Goal: Find specific page/section: Find specific page/section

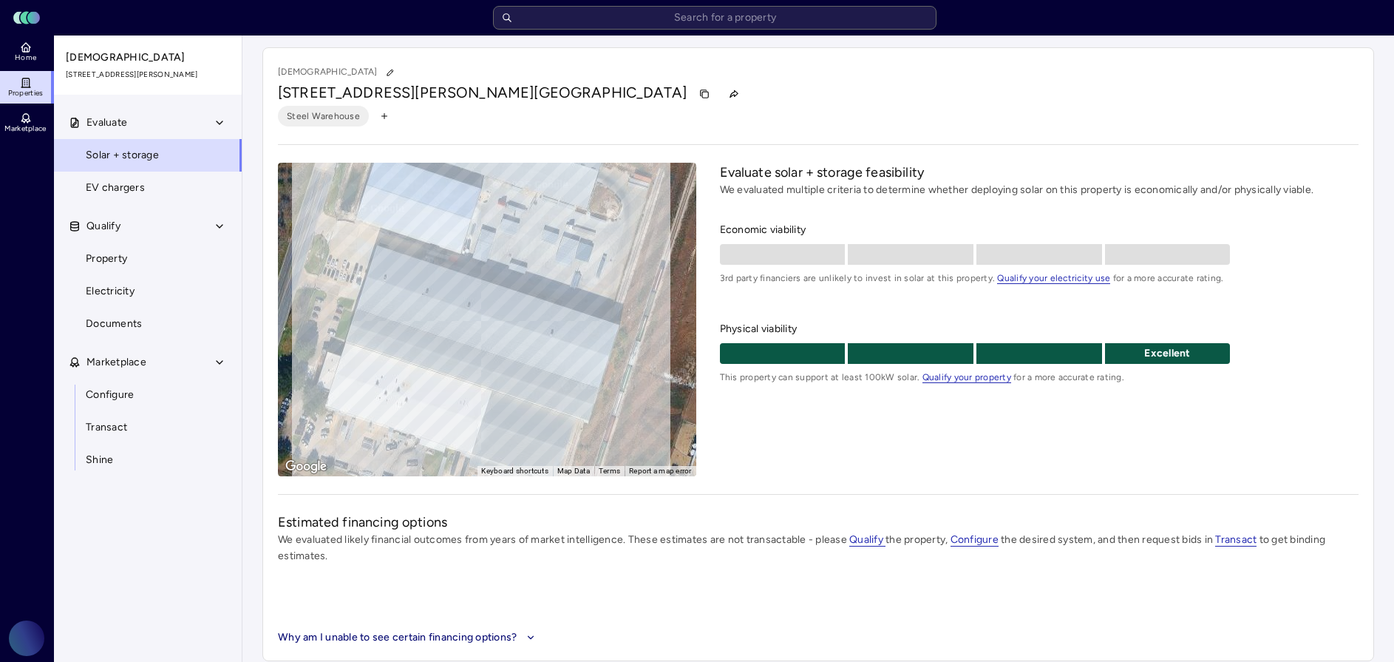
click at [153, 151] on span "Solar + storage" at bounding box center [122, 155] width 73 height 16
click at [13, 83] on link "Properties" at bounding box center [27, 87] width 54 height 33
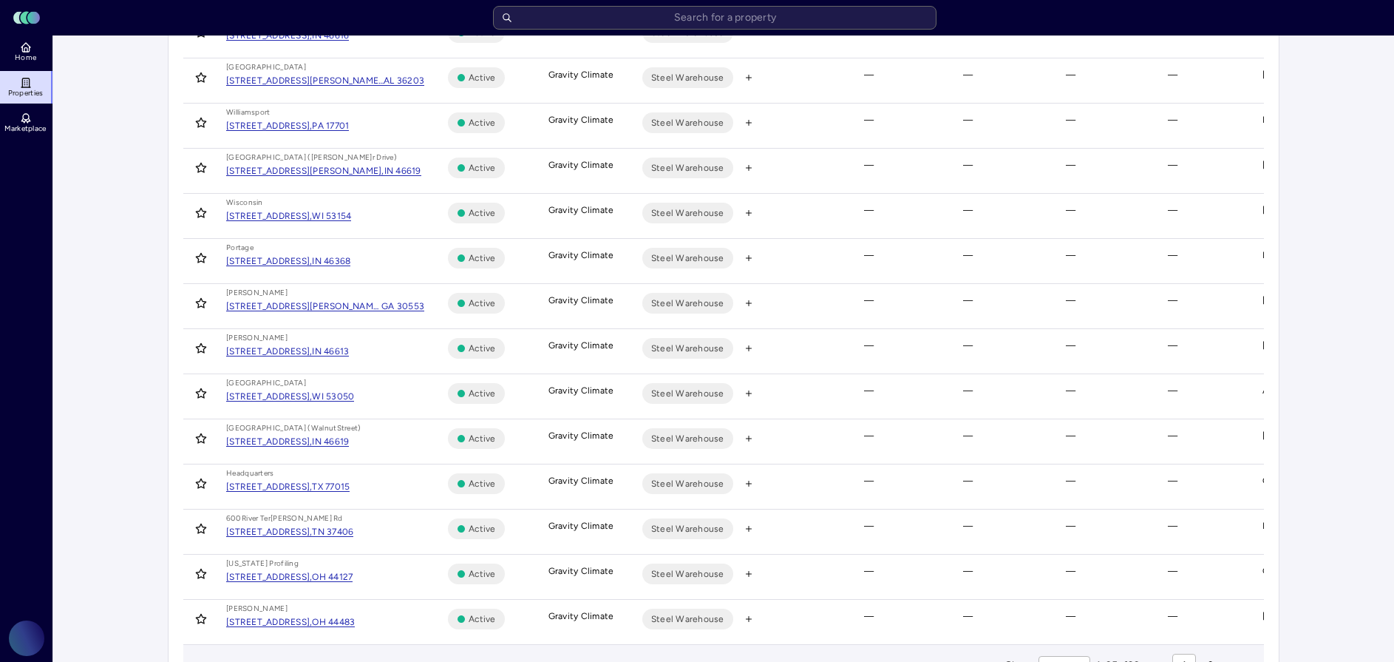
scroll to position [743, 0]
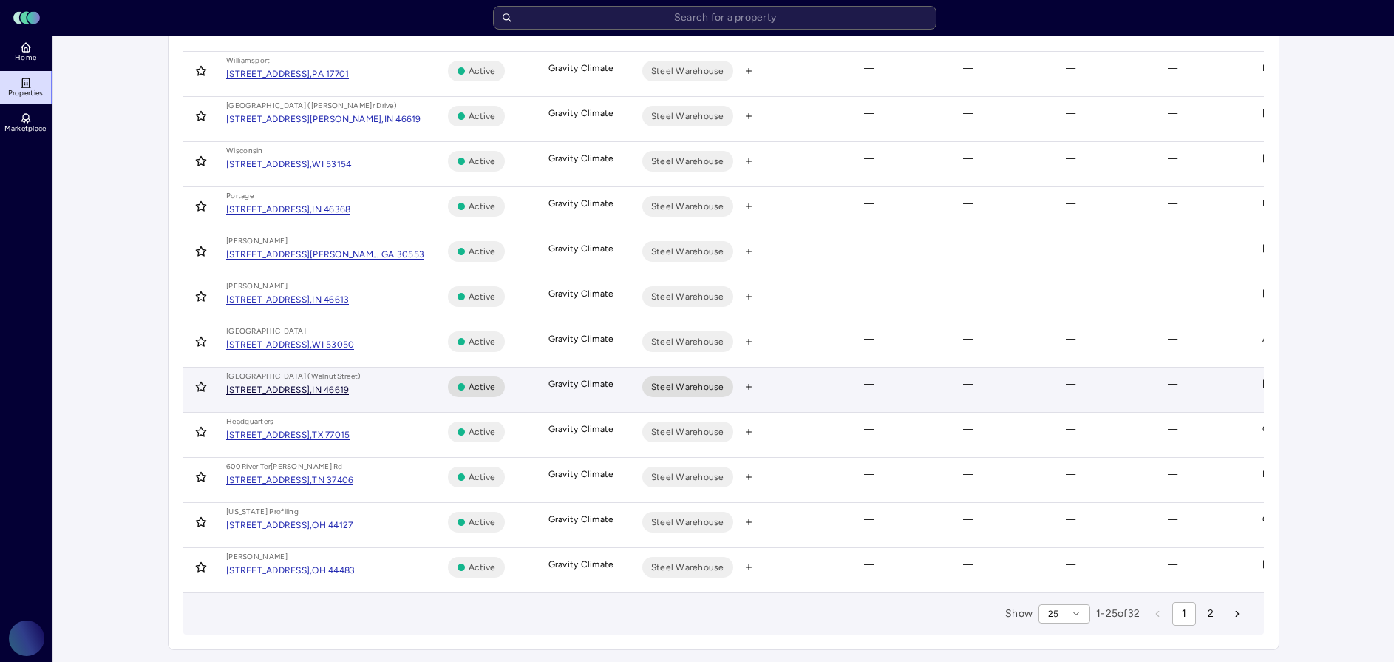
click at [312, 385] on div "[STREET_ADDRESS]," at bounding box center [269, 389] width 86 height 9
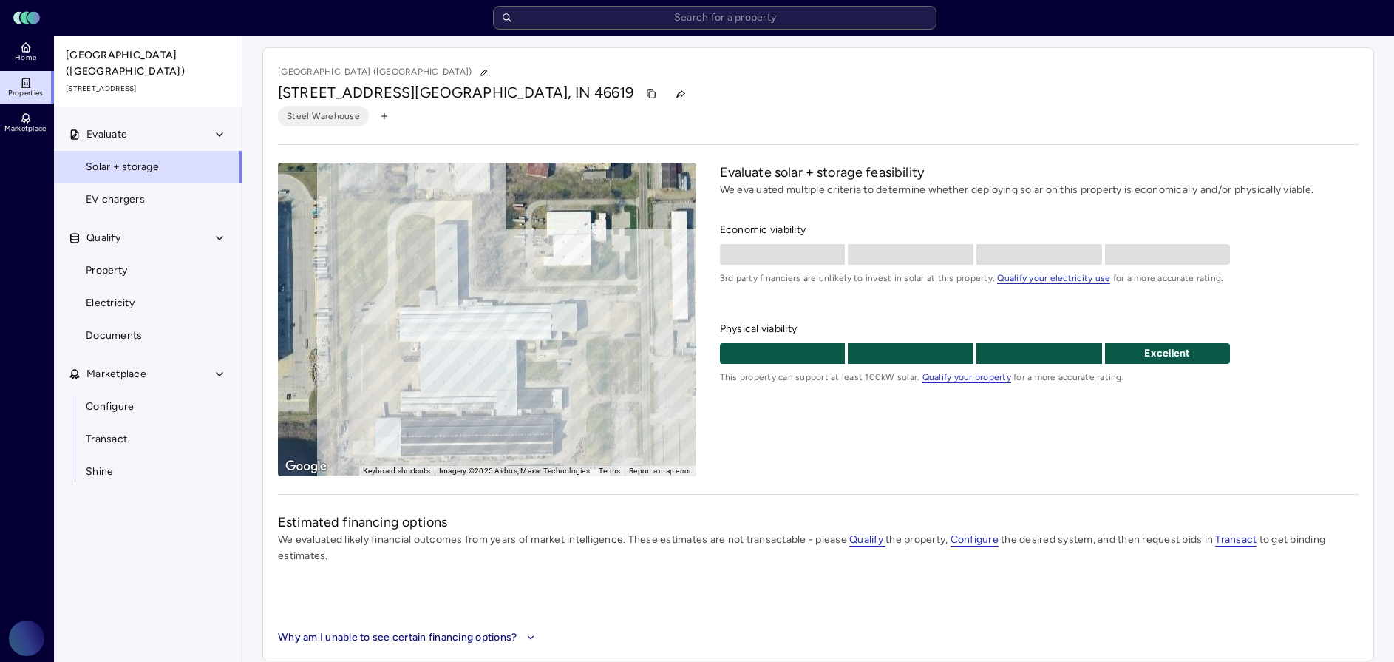
click at [908, 438] on div "Evaluate solar + storage feasibility We evaluated multiple criteria to determin…" at bounding box center [1039, 319] width 639 height 313
click at [899, 439] on div "Evaluate solar + storage feasibility We evaluated multiple criteria to determin…" at bounding box center [1039, 319] width 639 height 313
click at [926, 452] on div "Evaluate solar + storage feasibility We evaluated multiple criteria to determin…" at bounding box center [1039, 319] width 639 height 313
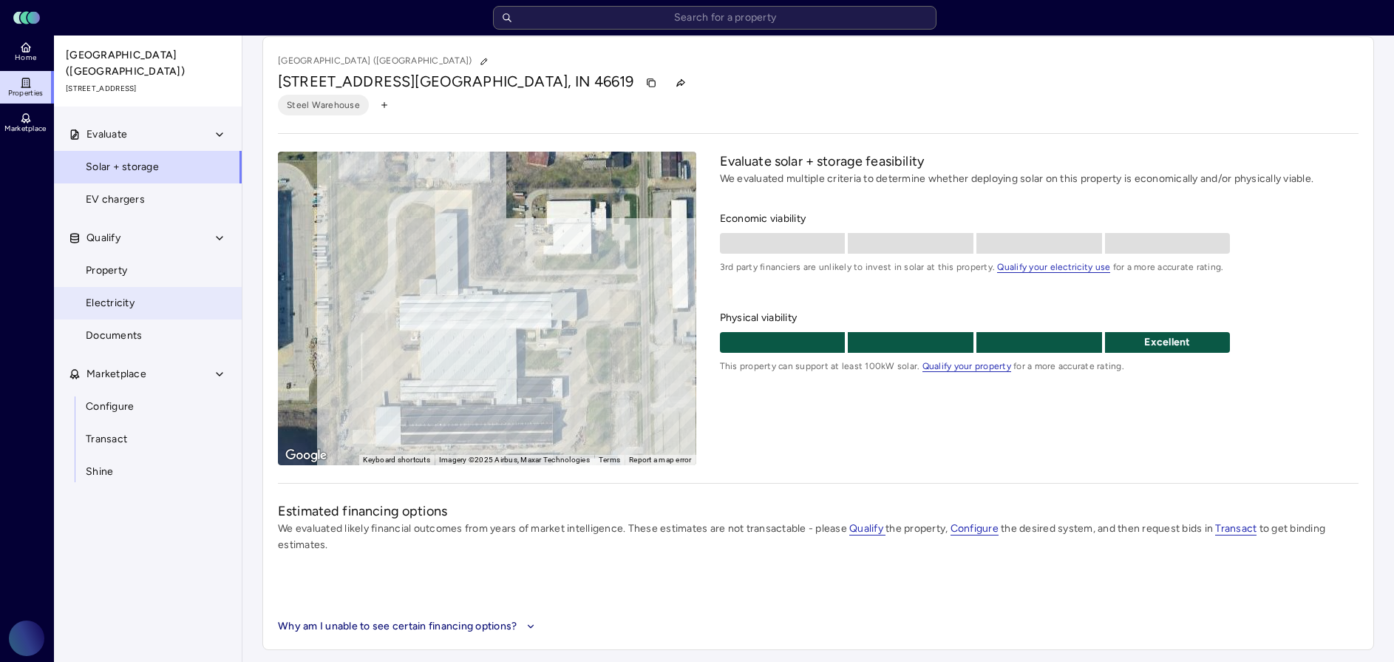
click at [157, 287] on link "Electricity" at bounding box center [147, 303] width 189 height 33
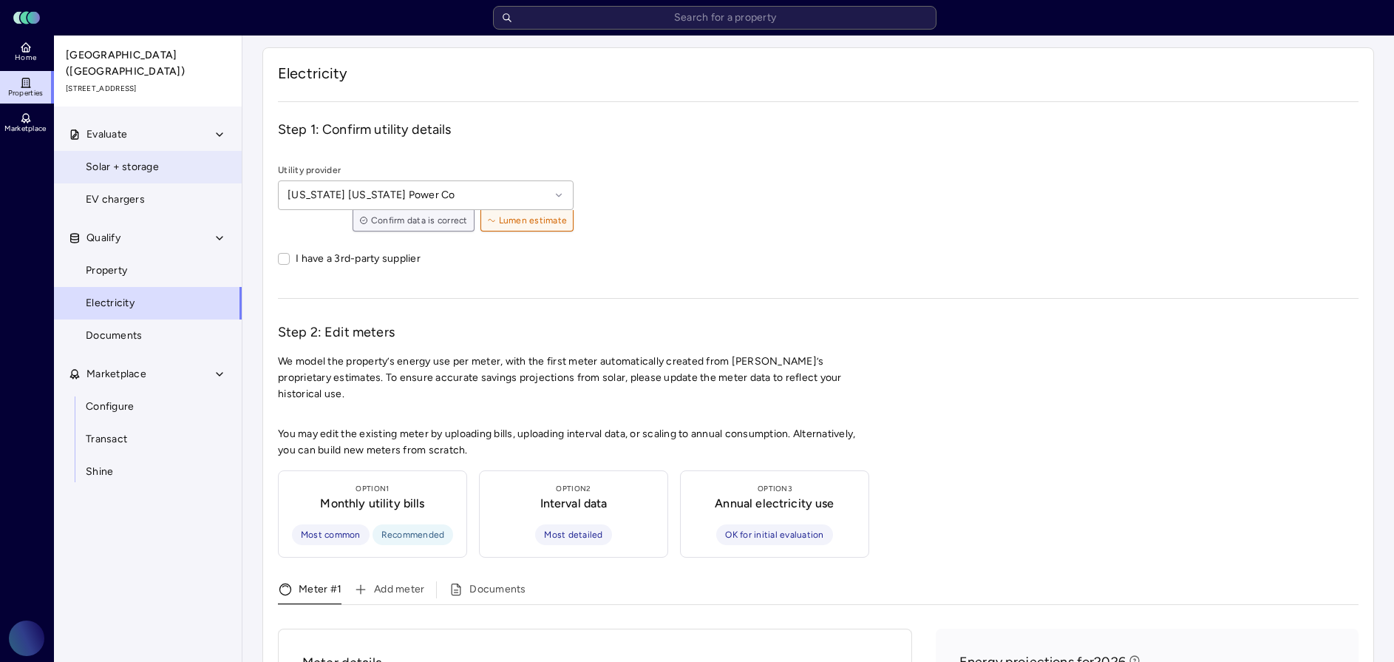
click at [180, 151] on link "Solar + storage" at bounding box center [147, 167] width 189 height 33
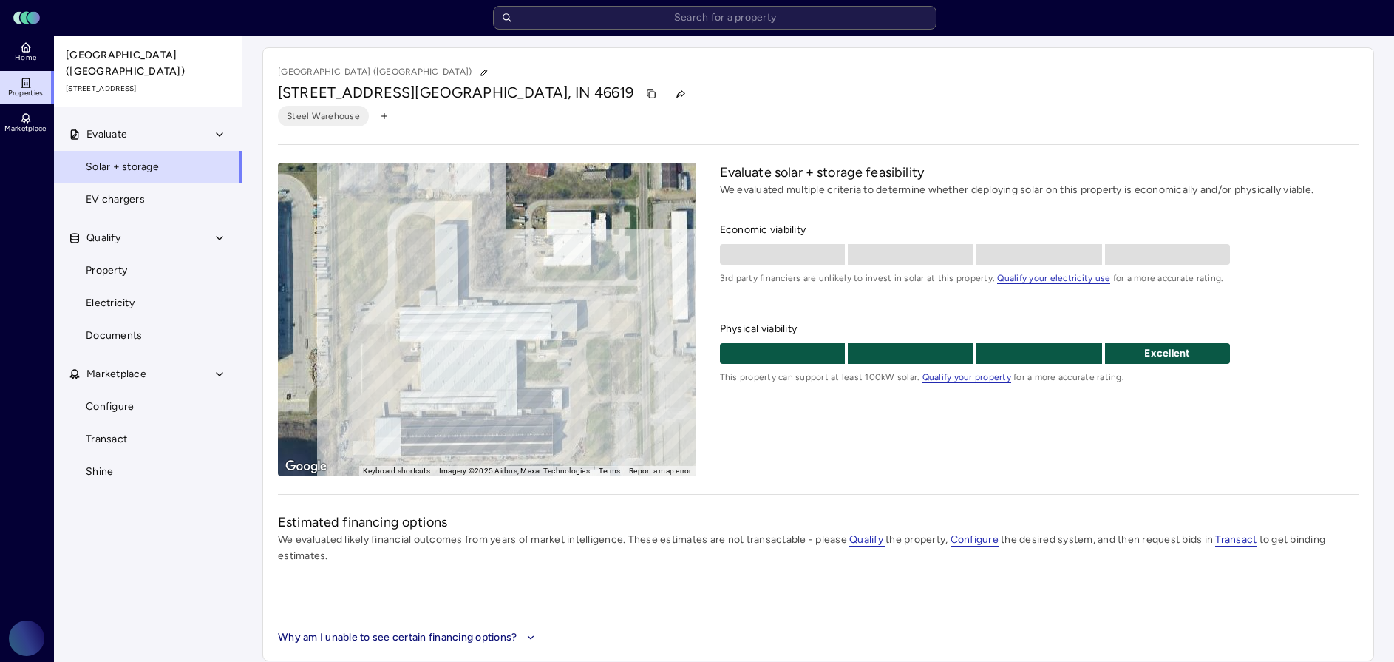
scroll to position [11, 0]
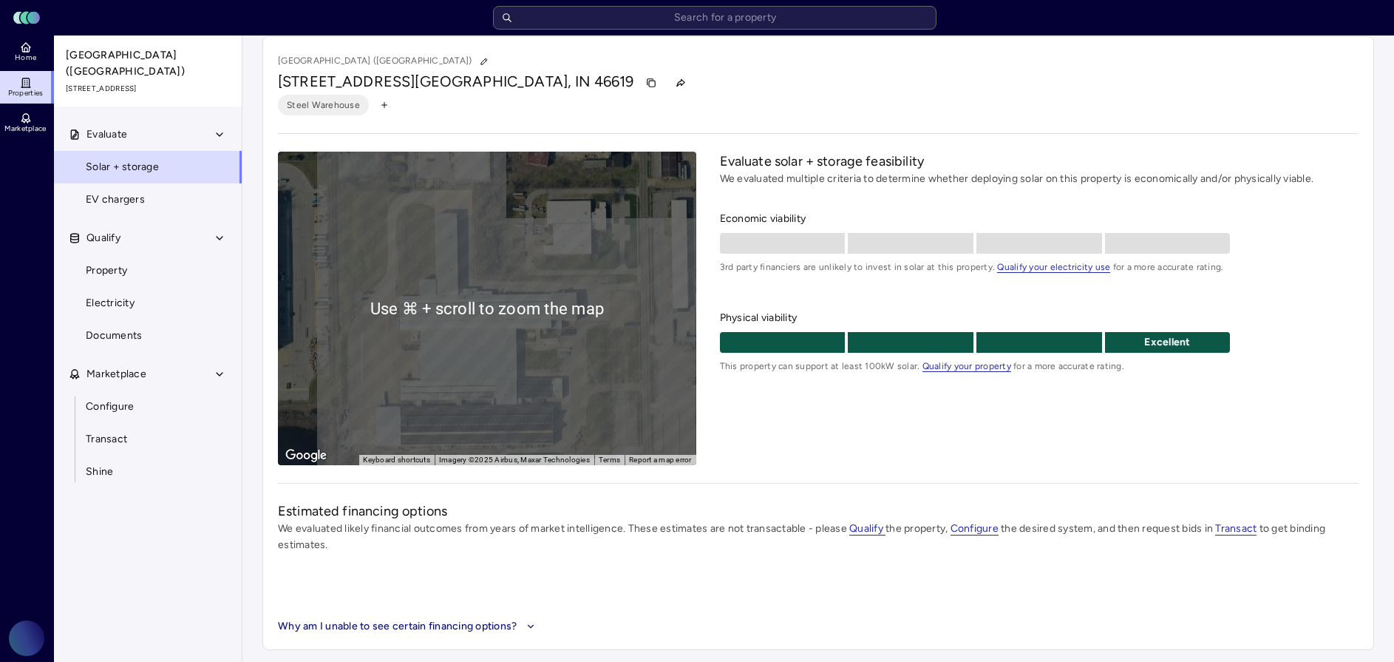
click at [863, 421] on div "Evaluate solar + storage feasibility We evaluated multiple criteria to determin…" at bounding box center [1039, 308] width 639 height 313
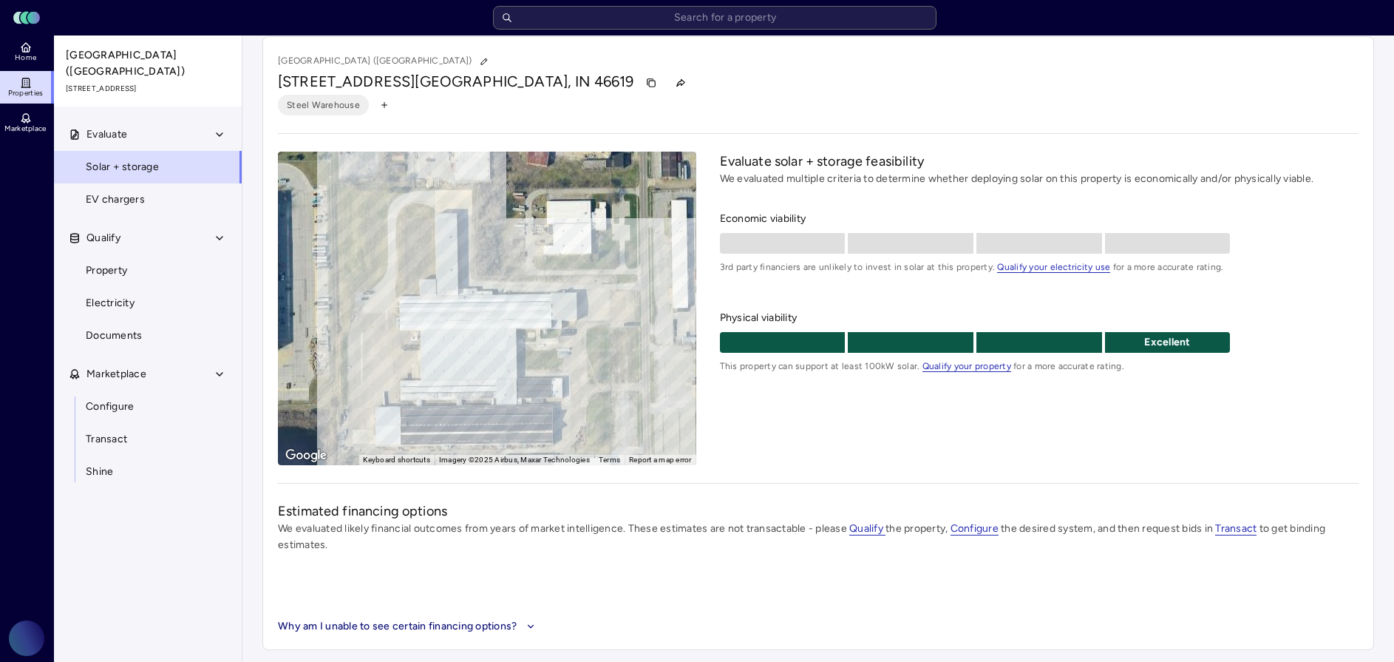
click at [24, 82] on icon at bounding box center [26, 83] width 12 height 12
